Goal: Transaction & Acquisition: Subscribe to service/newsletter

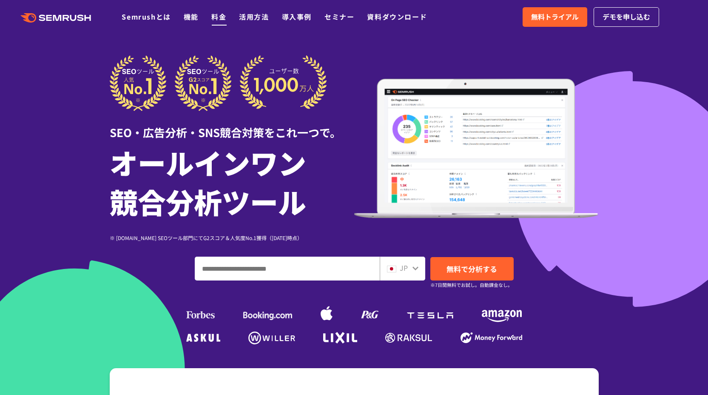
click at [218, 21] on link "料金" at bounding box center [218, 16] width 15 height 10
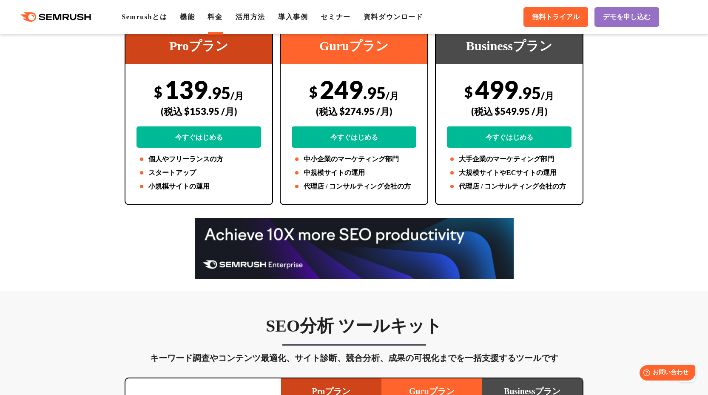
scroll to position [129, 0]
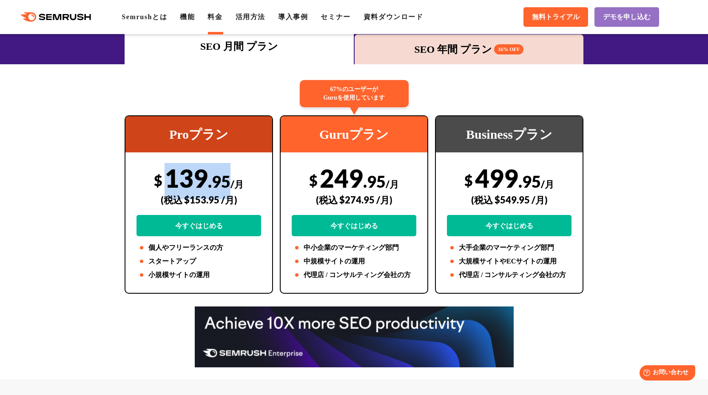
copy div "139 .95"
drag, startPoint x: 167, startPoint y: 180, endPoint x: 228, endPoint y: 179, distance: 60.8
click at [228, 179] on div "$ 139 .95 /月 (税込 $153.95 /月) 今すぐはじめる" at bounding box center [199, 199] width 125 height 73
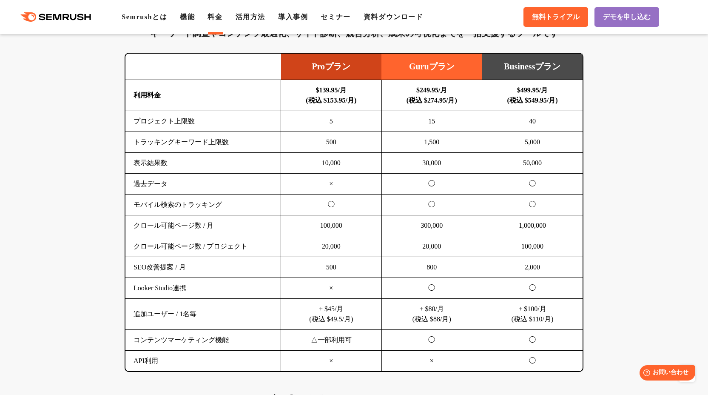
scroll to position [596, 0]
